Goal: Task Accomplishment & Management: Complete application form

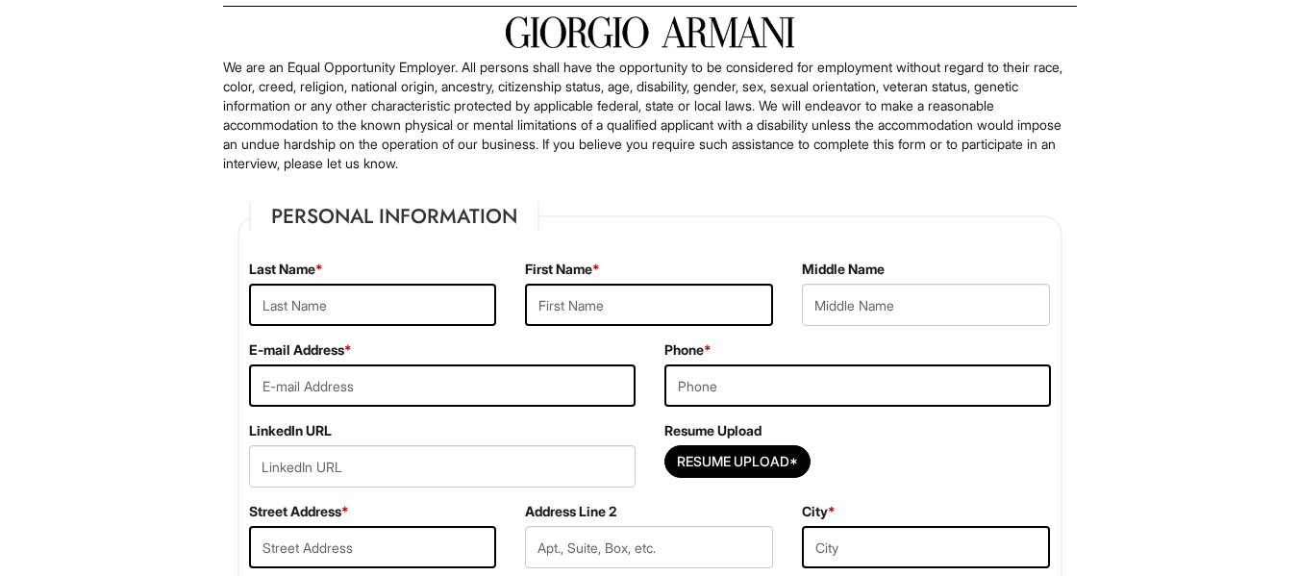
scroll to position [77, 0]
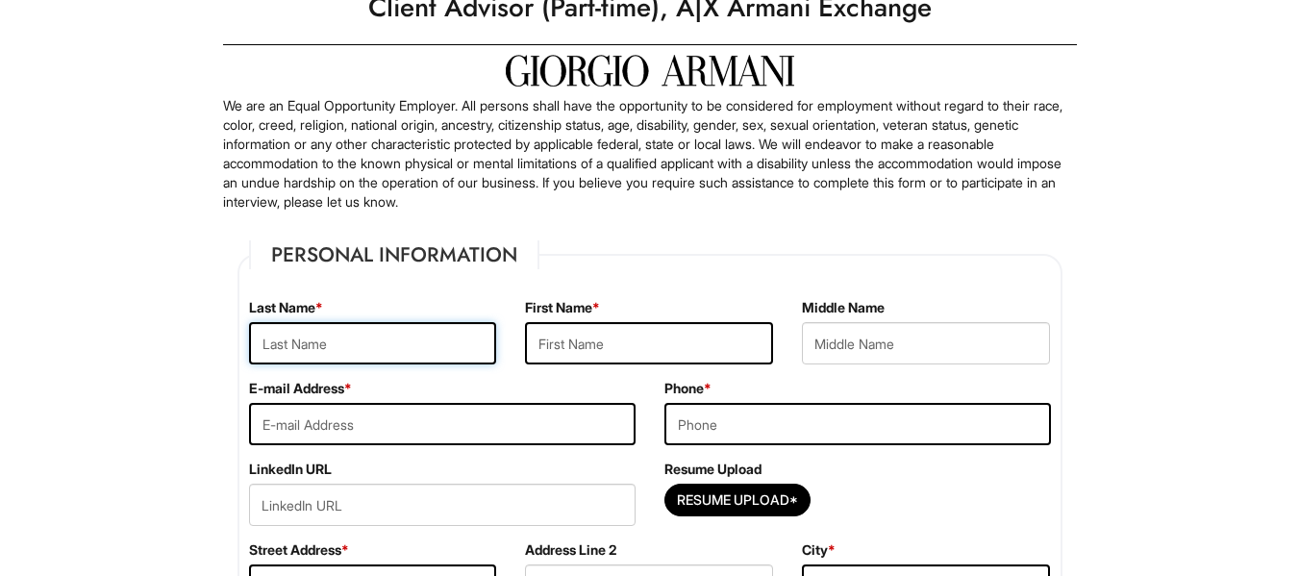
click at [326, 339] on input "text" at bounding box center [373, 343] width 248 height 42
type input "[PERSON_NAME]"
click at [606, 349] on input "text" at bounding box center [649, 343] width 248 height 42
type input "[PERSON_NAME]"
click at [297, 422] on input "email" at bounding box center [442, 424] width 386 height 42
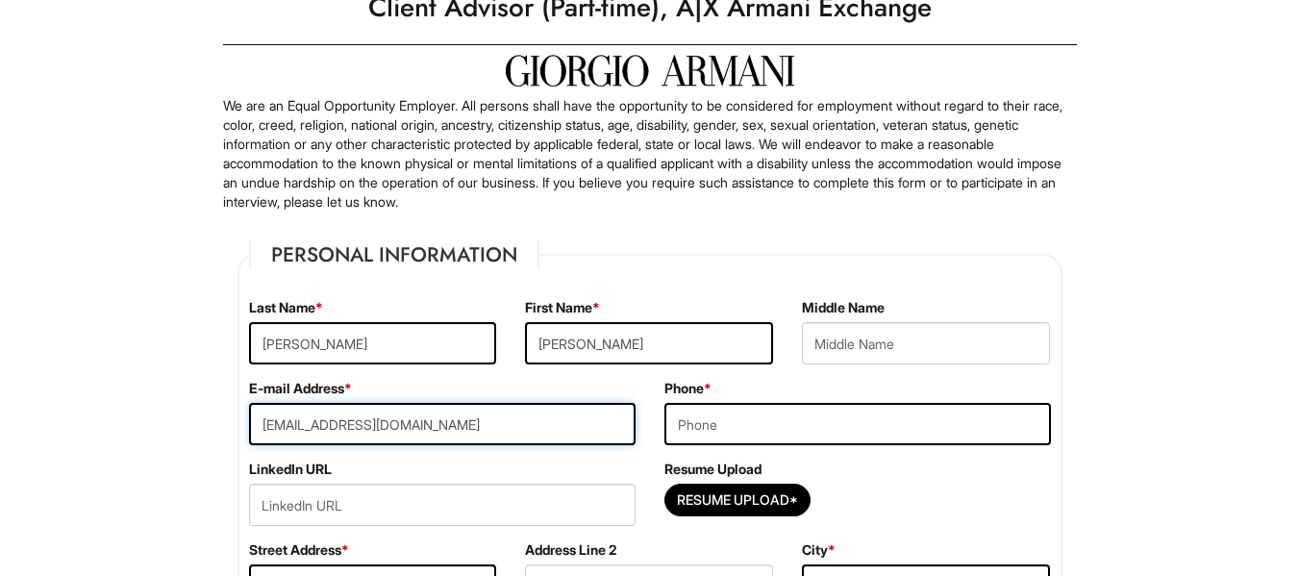
type input "[EMAIL_ADDRESS][DOMAIN_NAME]"
click at [725, 430] on input "tel" at bounding box center [857, 424] width 386 height 42
type input "8139380621"
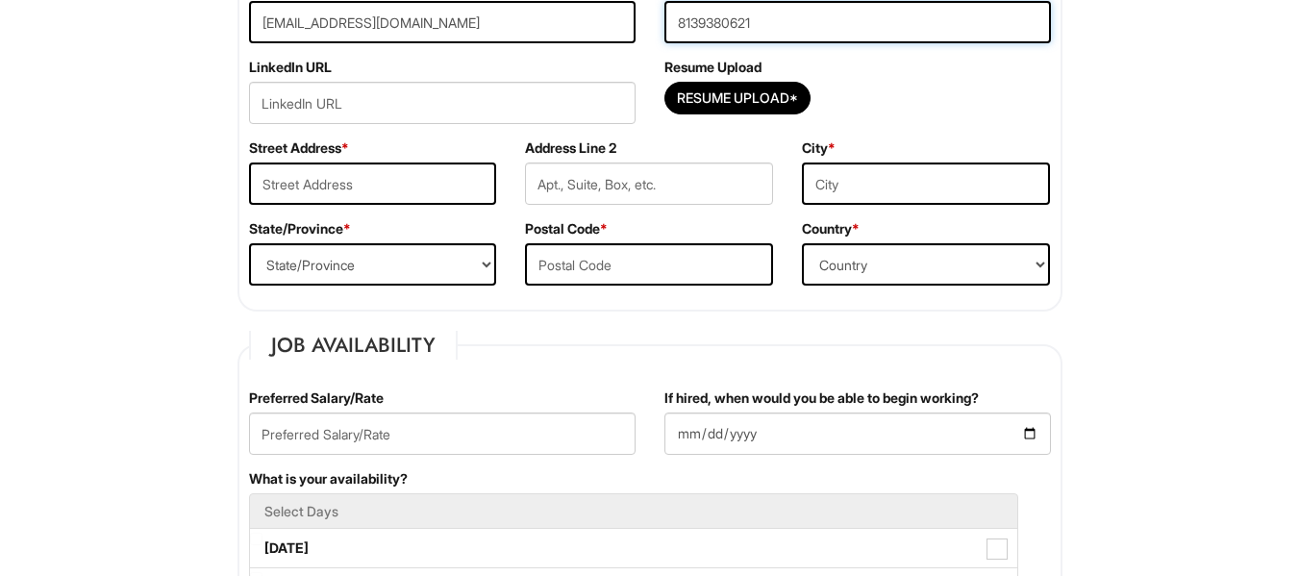
scroll to position [159, 0]
